Goal: Transaction & Acquisition: Download file/media

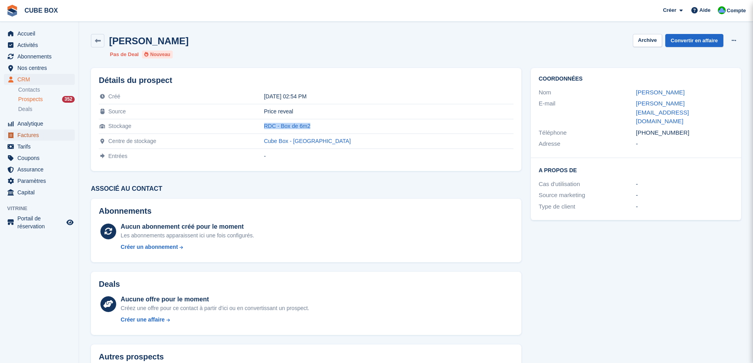
click at [33, 138] on span "Factures" at bounding box center [40, 135] width 47 height 11
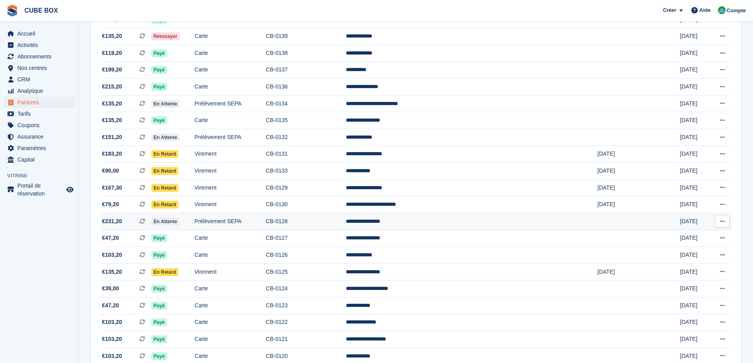
scroll to position [158, 0]
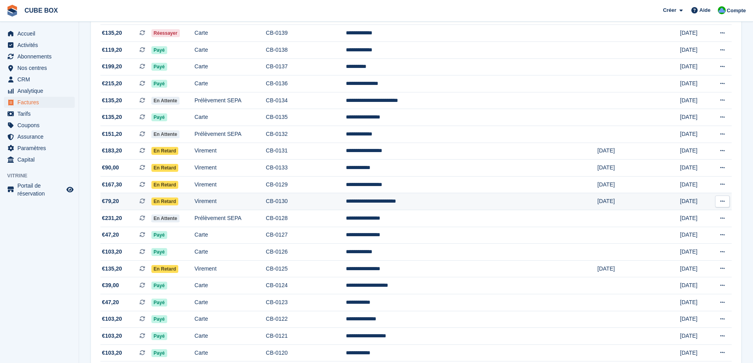
click at [721, 202] on icon at bounding box center [723, 201] width 4 height 5
click at [678, 217] on p "Télécharger le PDF" at bounding box center [692, 217] width 69 height 10
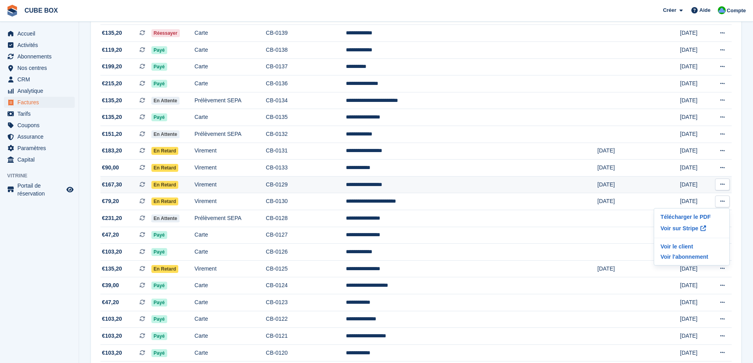
click at [721, 183] on icon at bounding box center [723, 184] width 4 height 5
click at [695, 199] on p "Télécharger le PDF" at bounding box center [692, 200] width 69 height 10
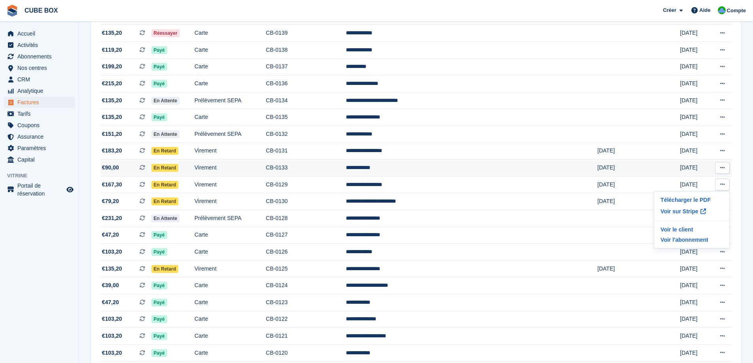
click at [722, 166] on icon at bounding box center [723, 167] width 4 height 5
click at [677, 181] on p "Télécharger le PDF" at bounding box center [692, 183] width 69 height 10
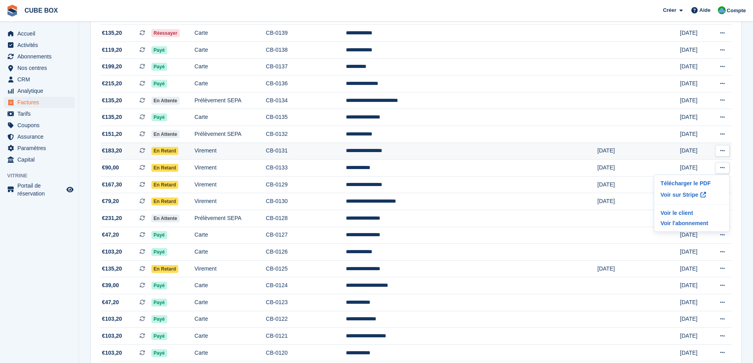
click at [725, 149] on icon at bounding box center [723, 150] width 4 height 5
click at [684, 166] on p "Télécharger le PDF" at bounding box center [692, 166] width 69 height 10
click at [718, 133] on button at bounding box center [722, 135] width 15 height 12
click at [721, 134] on icon at bounding box center [723, 134] width 4 height 5
click at [724, 130] on button at bounding box center [722, 135] width 15 height 12
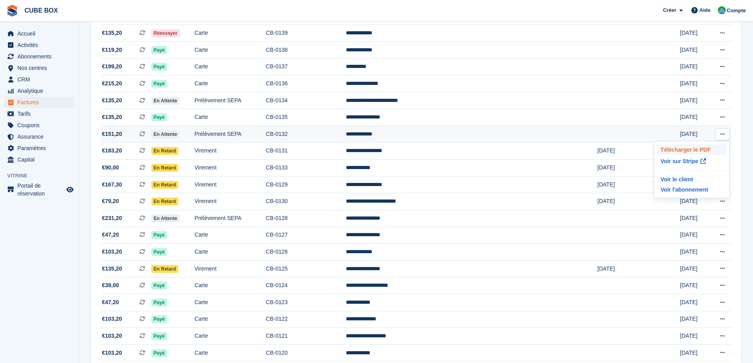
click at [690, 152] on p "Télécharger le PDF" at bounding box center [692, 150] width 69 height 10
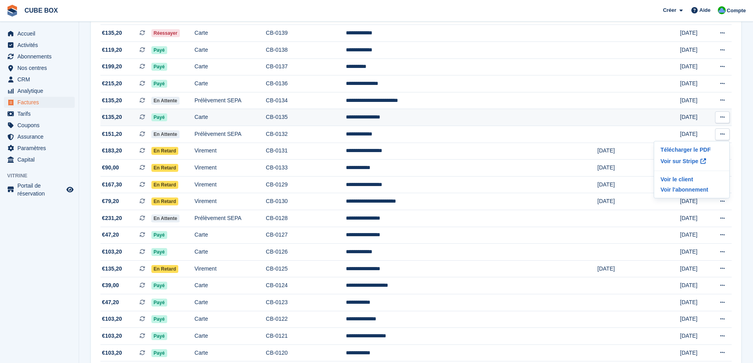
click at [723, 115] on icon at bounding box center [723, 117] width 4 height 5
click at [699, 132] on p "Télécharger le PDF" at bounding box center [692, 133] width 69 height 10
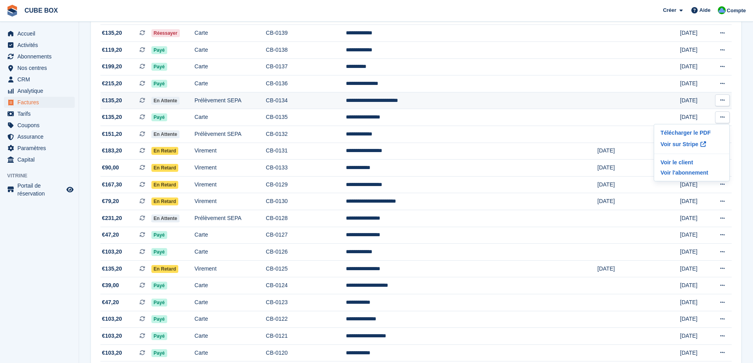
click at [726, 100] on button at bounding box center [722, 101] width 15 height 12
click at [692, 114] on p "Télécharger le PDF" at bounding box center [692, 116] width 69 height 10
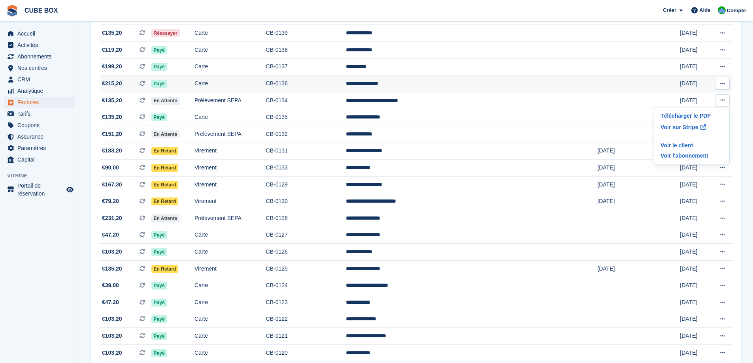
click at [722, 84] on icon at bounding box center [723, 83] width 4 height 5
click at [697, 101] on p "Télécharger le PDF" at bounding box center [692, 99] width 69 height 10
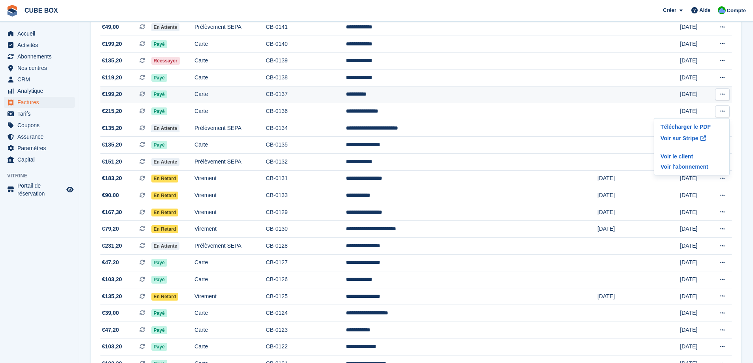
scroll to position [119, 0]
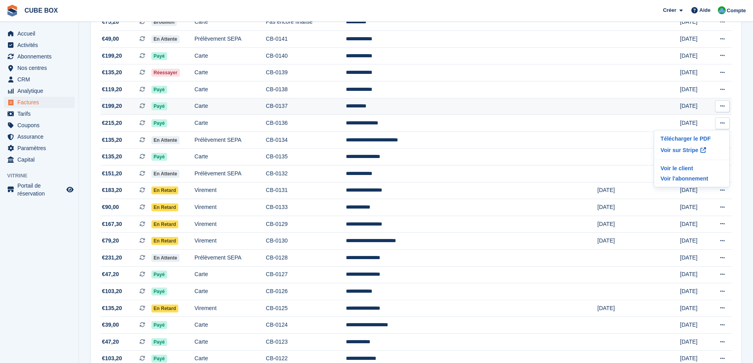
click at [720, 106] on button at bounding box center [722, 106] width 15 height 12
click at [685, 119] on p "Télécharger le PDF" at bounding box center [692, 122] width 69 height 10
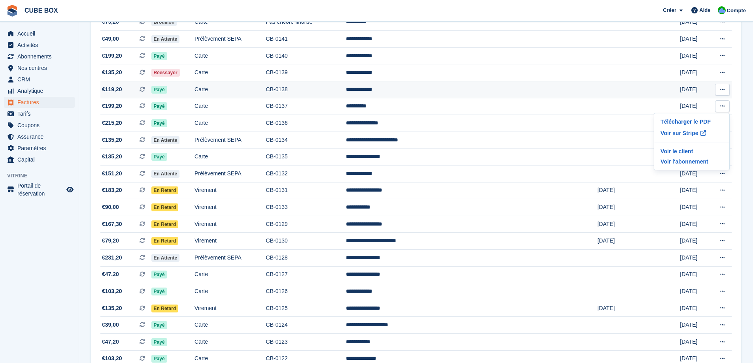
click at [723, 88] on icon at bounding box center [723, 89] width 4 height 5
click at [688, 106] on p "Télécharger le PDF" at bounding box center [692, 105] width 69 height 10
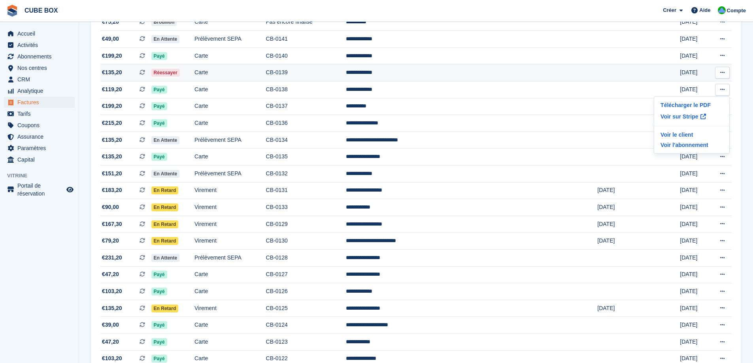
click at [719, 70] on button at bounding box center [722, 73] width 15 height 12
click at [723, 72] on icon at bounding box center [723, 72] width 4 height 5
click at [679, 90] on p "Télécharger le PDF" at bounding box center [692, 88] width 69 height 10
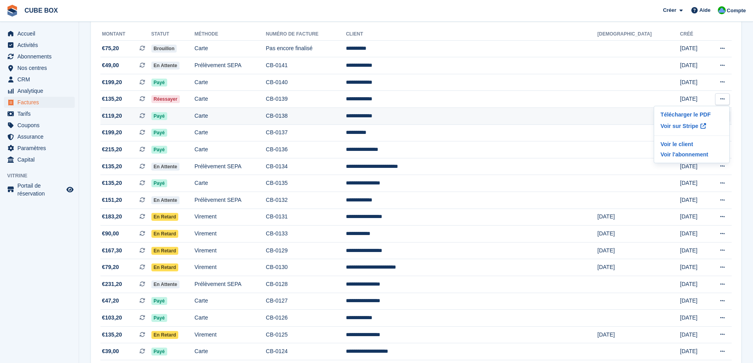
scroll to position [79, 0]
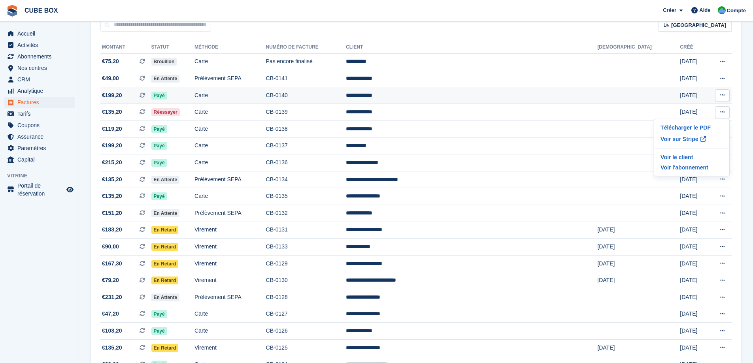
click at [721, 94] on icon at bounding box center [723, 95] width 4 height 5
click at [691, 106] on p "Télécharger le PDF" at bounding box center [692, 111] width 69 height 10
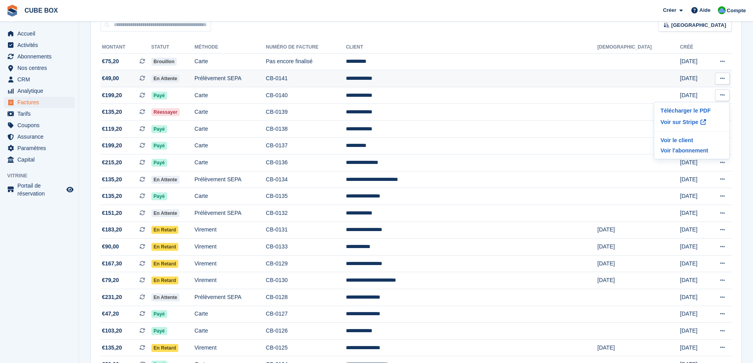
click at [721, 78] on icon at bounding box center [723, 78] width 4 height 5
click at [681, 90] on p "Télécharger le PDF" at bounding box center [692, 94] width 69 height 10
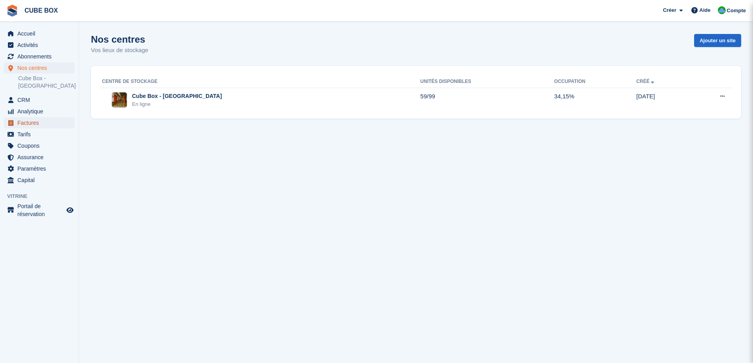
click at [34, 128] on span "Factures" at bounding box center [40, 122] width 47 height 11
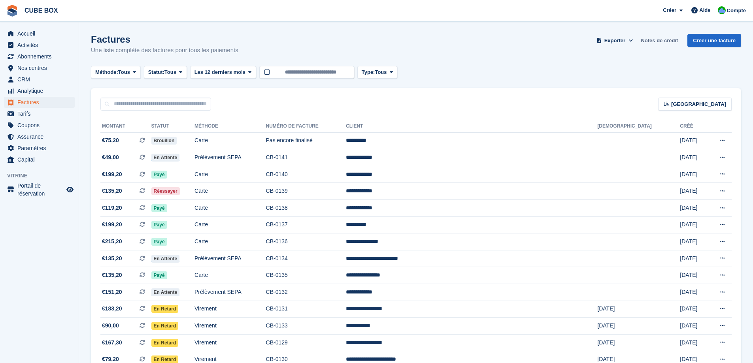
click at [669, 43] on link "Notes de crédit" at bounding box center [659, 40] width 43 height 13
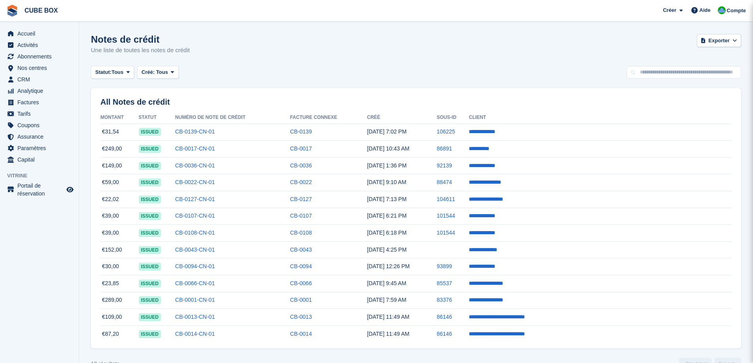
click at [581, 40] on div "Notes de crédit Une liste de toutes les notes de crédit Exporter Exporter Notes…" at bounding box center [416, 49] width 651 height 30
click at [215, 129] on link "CB-0139-CN-01" at bounding box center [195, 132] width 40 height 6
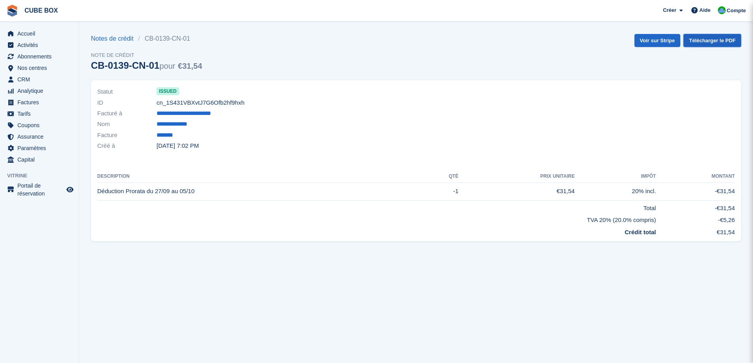
click at [713, 45] on link "Télécharger le PDF" at bounding box center [713, 40] width 58 height 13
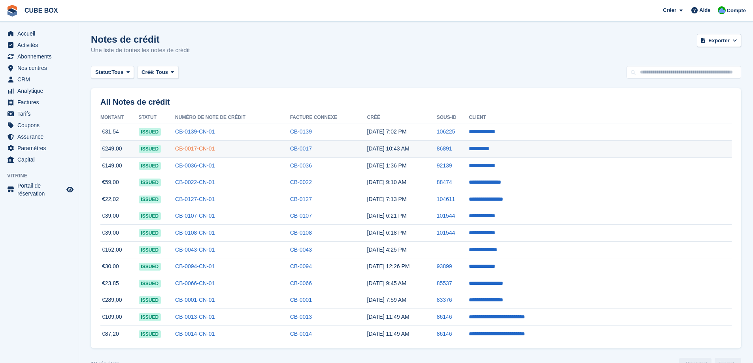
click at [215, 146] on link "CB-0017-CN-01" at bounding box center [195, 149] width 40 height 6
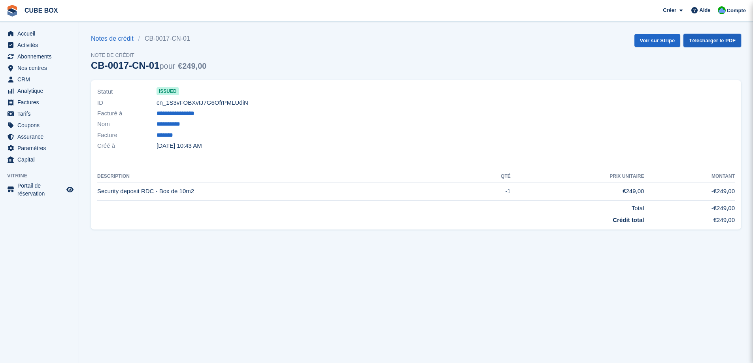
click at [703, 40] on link "Télécharger le PDF" at bounding box center [713, 40] width 58 height 13
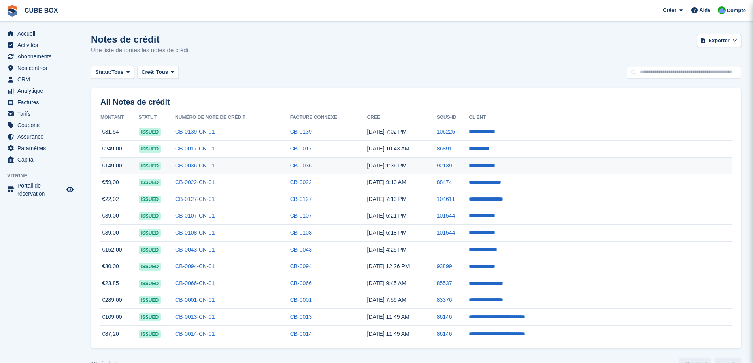
click at [220, 161] on td "CB-0036-CN-01" at bounding box center [232, 165] width 115 height 17
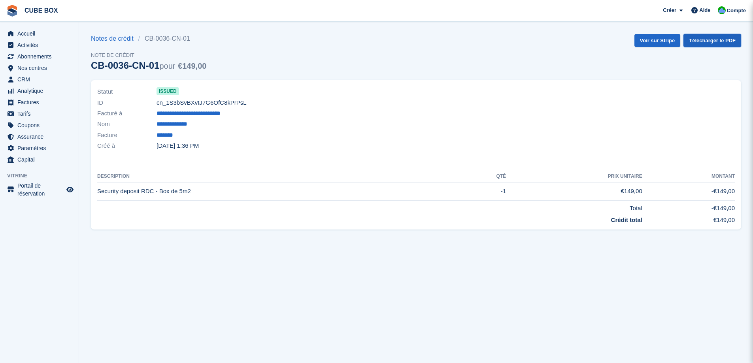
click at [713, 41] on link "Télécharger le PDF" at bounding box center [713, 40] width 58 height 13
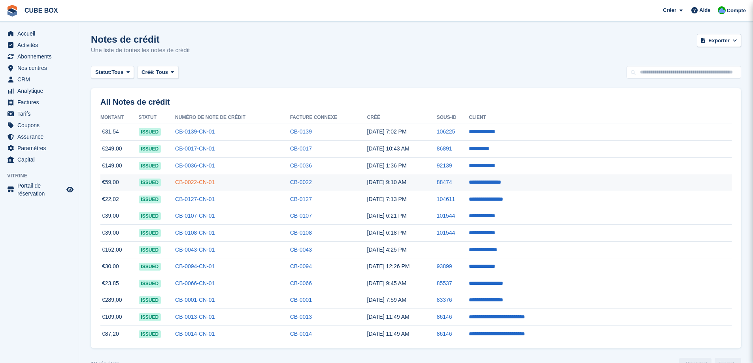
click at [215, 184] on link "CB-0022-CN-01" at bounding box center [195, 182] width 40 height 6
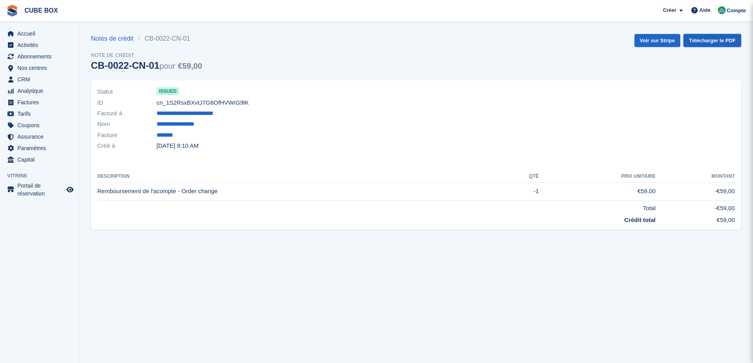
click at [721, 43] on link "Télécharger le PDF" at bounding box center [713, 40] width 58 height 13
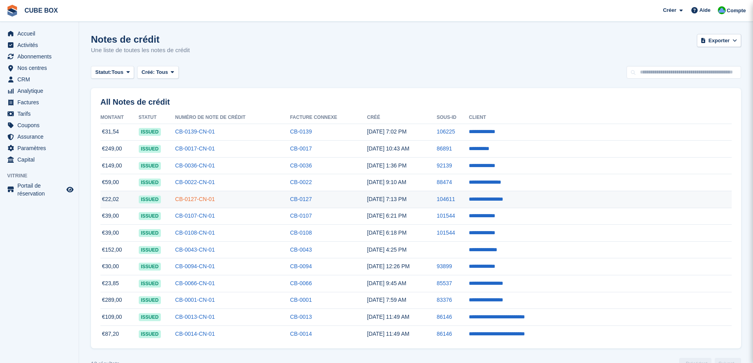
click at [214, 200] on link "CB-0127-CN-01" at bounding box center [195, 199] width 40 height 6
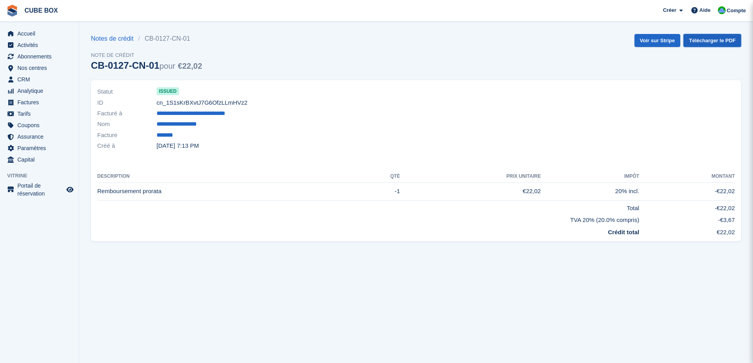
click at [705, 42] on link "Télécharger le PDF" at bounding box center [713, 40] width 58 height 13
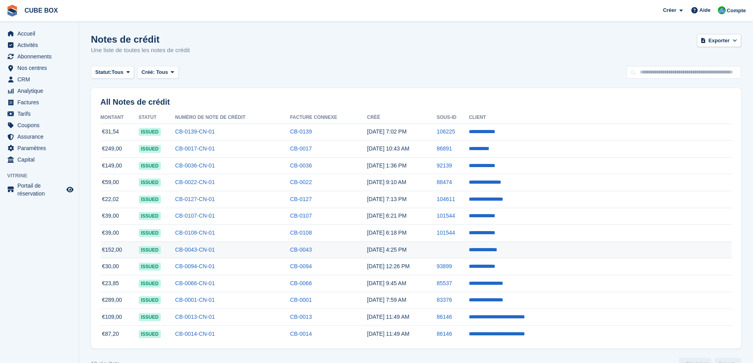
scroll to position [19, 0]
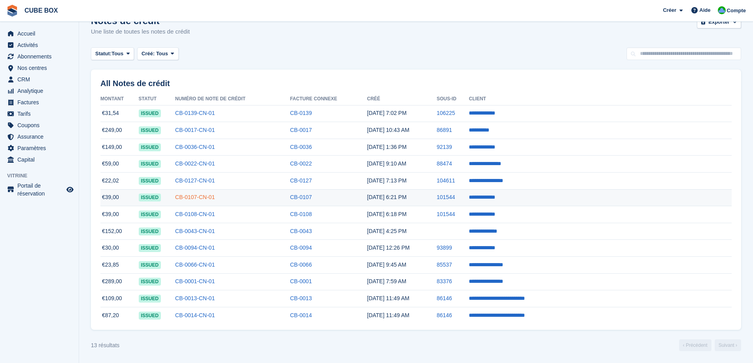
click at [215, 197] on link "CB-0107-CN-01" at bounding box center [195, 197] width 40 height 6
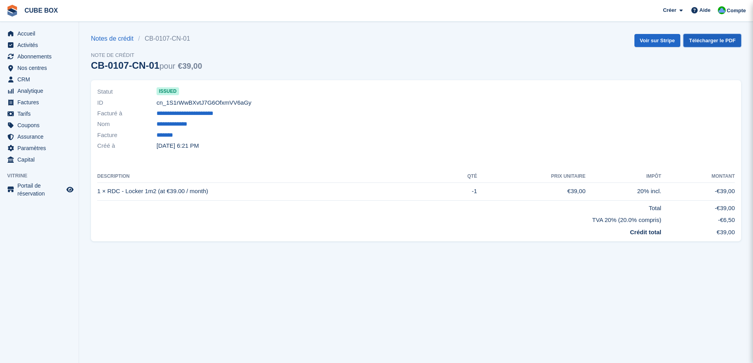
click at [705, 38] on link "Télécharger le PDF" at bounding box center [713, 40] width 58 height 13
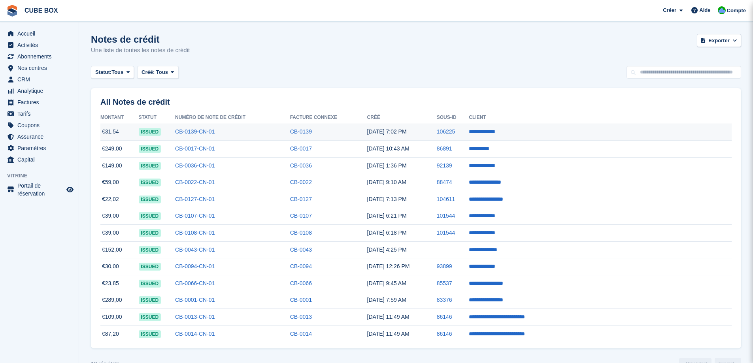
scroll to position [19, 0]
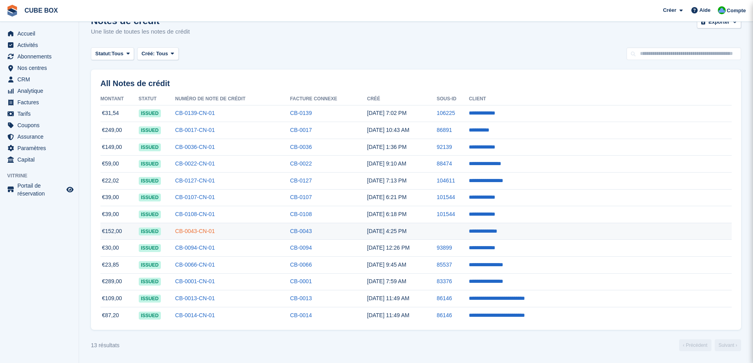
click at [215, 232] on link "CB-0043-CN-01" at bounding box center [195, 231] width 40 height 6
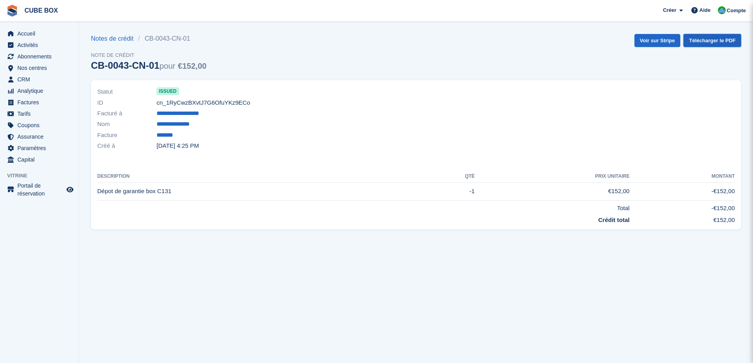
click at [704, 37] on link "Télécharger le PDF" at bounding box center [713, 40] width 58 height 13
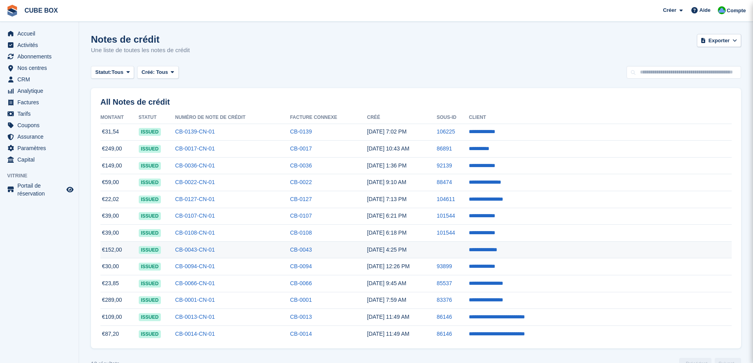
scroll to position [19, 0]
